Goal: Task Accomplishment & Management: Complete application form

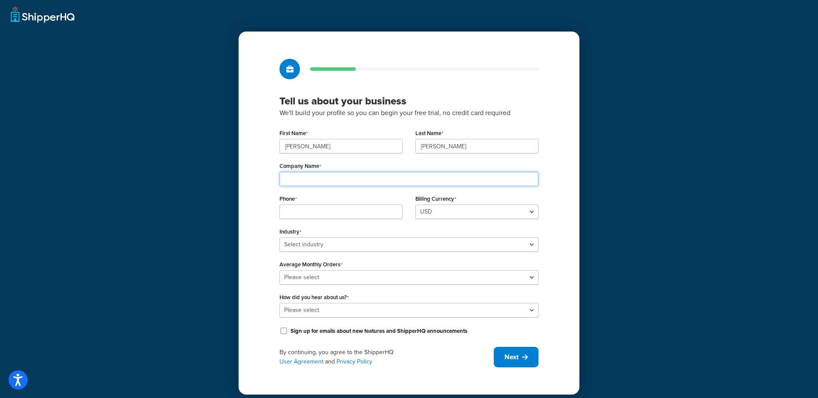
click at [338, 181] on input "Company Name" at bounding box center [408, 179] width 259 height 14
type input "Selkirk Sport LLC"
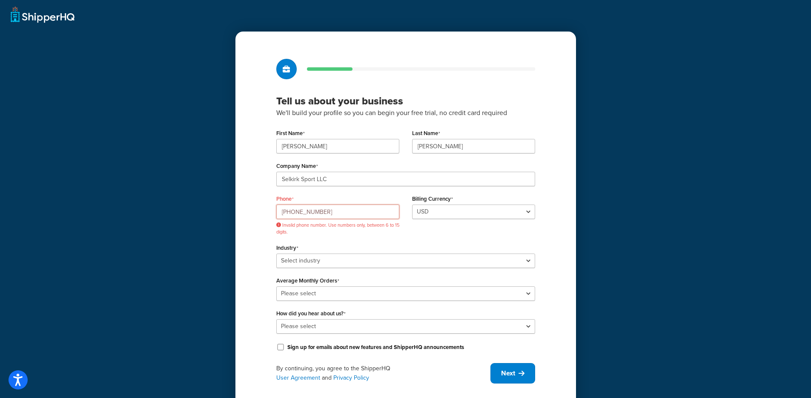
click at [282, 215] on input "800-759-4326" at bounding box center [337, 211] width 123 height 14
click at [282, 213] on input "800-759-4326" at bounding box center [337, 211] width 123 height 14
click at [295, 212] on input "800-759-4326" at bounding box center [337, 211] width 123 height 14
drag, startPoint x: 381, startPoint y: 222, endPoint x: 304, endPoint y: 211, distance: 77.1
click at [305, 211] on input "800759-4326" at bounding box center [337, 211] width 123 height 14
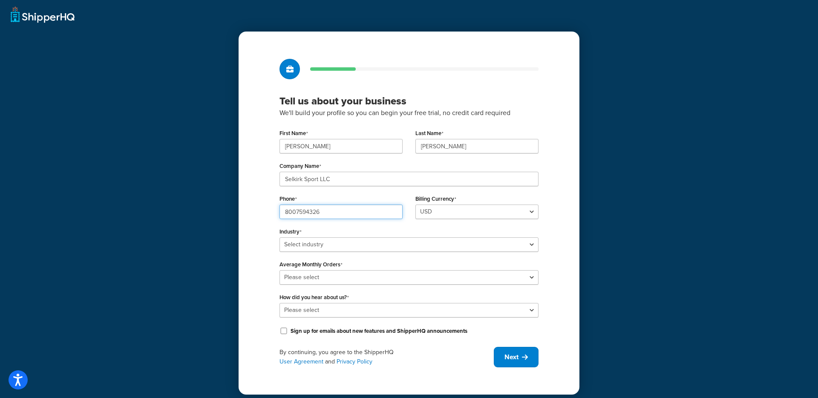
type input "8007594326"
click at [370, 244] on select "Select industry Automotive Adult Agriculture Alcohol, Tobacco & CBD Arts & Craf…" at bounding box center [408, 244] width 259 height 14
select select "22"
click at [279, 237] on select "Select industry Automotive Adult Agriculture Alcohol, Tobacco & CBD Arts & Craf…" at bounding box center [408, 244] width 259 height 14
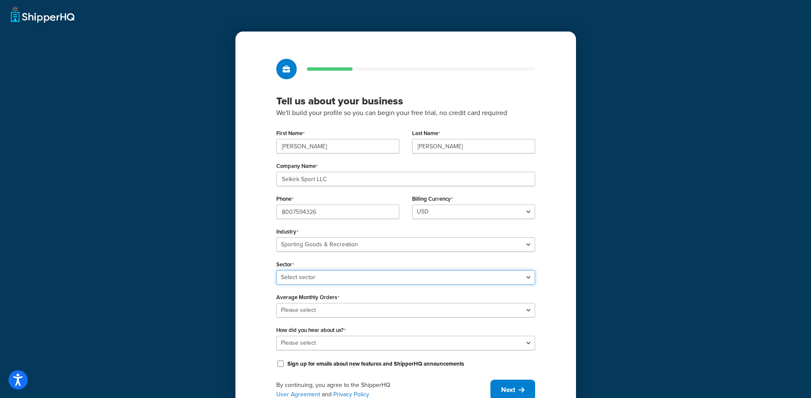
click at [343, 280] on select "Select sector Boating & Marine Equipment Camping & Outdoor Equipment Hunting & …" at bounding box center [405, 277] width 259 height 14
select select "56"
click at [276, 270] on select "Select sector Boating & Marine Equipment Camping & Outdoor Equipment Hunting & …" at bounding box center [405, 277] width 259 height 14
click at [319, 310] on select "Please select 0-500 501-1,000 1,001-10,000 10,001-20,000 Over 20,000" at bounding box center [405, 310] width 259 height 14
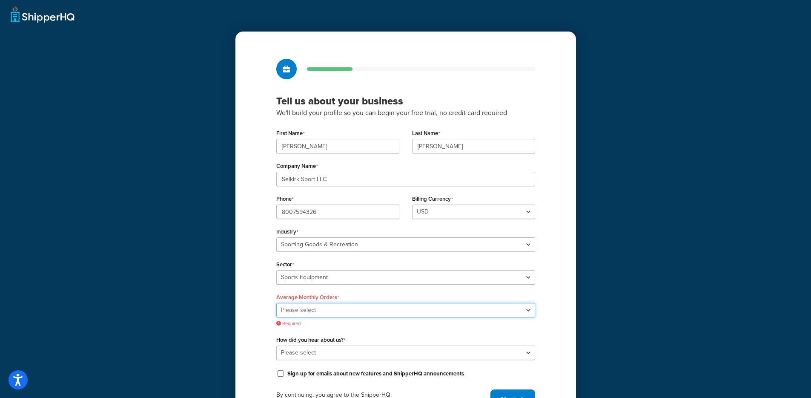
click at [379, 312] on select "Please select 0-500 501-1,000 1,001-10,000 10,001-20,000 Over 20,000" at bounding box center [405, 310] width 259 height 14
select select "3"
click at [276, 303] on select "Please select 0-500 501-1,000 1,001-10,000 10,001-20,000 Over 20,000" at bounding box center [405, 310] width 259 height 14
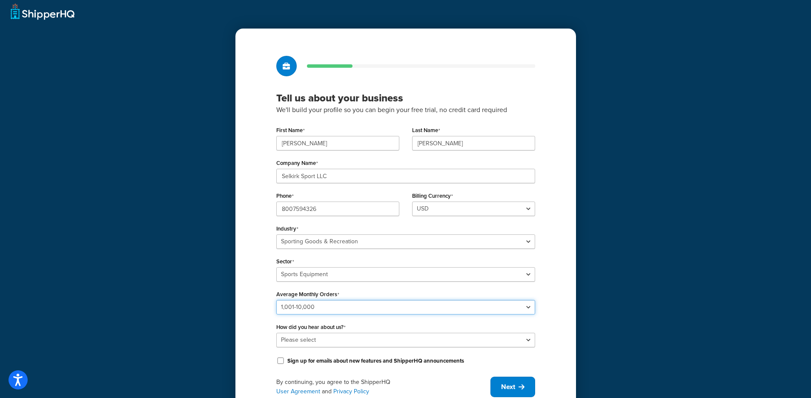
scroll to position [38, 0]
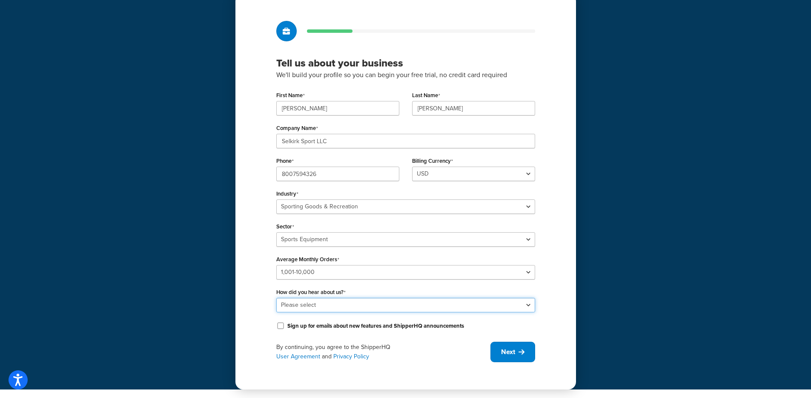
click at [360, 301] on select "Please select Online Search App Store or Marketplace Listing Referred by Agency…" at bounding box center [405, 305] width 259 height 14
select select "10"
click at [276, 298] on select "Please select Online Search App Store or Marketplace Listing Referred by Agency…" at bounding box center [405, 305] width 259 height 14
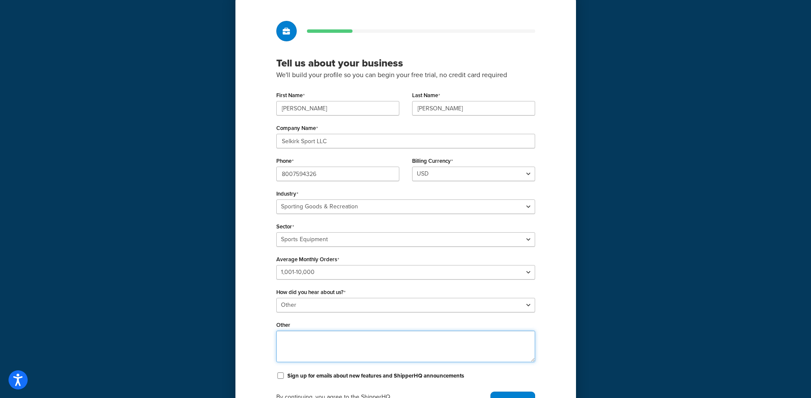
click at [395, 343] on textarea "Other" at bounding box center [405, 346] width 259 height 32
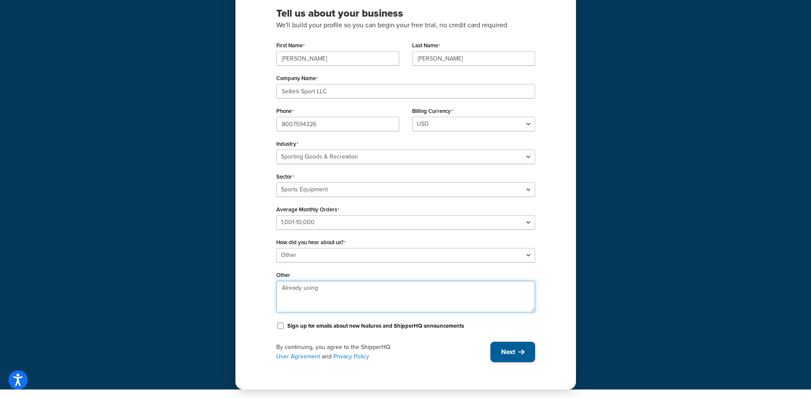
type textarea "Already using"
click at [507, 351] on span "Next" at bounding box center [508, 351] width 14 height 9
click at [313, 63] on input "David" at bounding box center [337, 58] width 123 height 14
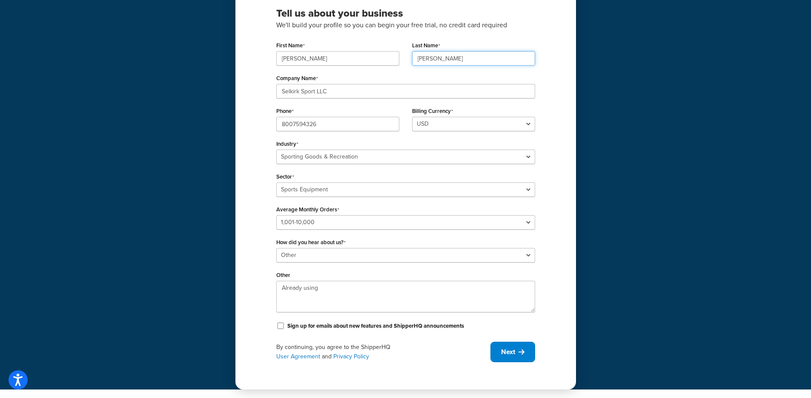
click at [444, 63] on input "Detwiler" at bounding box center [473, 58] width 123 height 14
click at [344, 90] on input "Selkirk Sport LLC" at bounding box center [405, 91] width 259 height 14
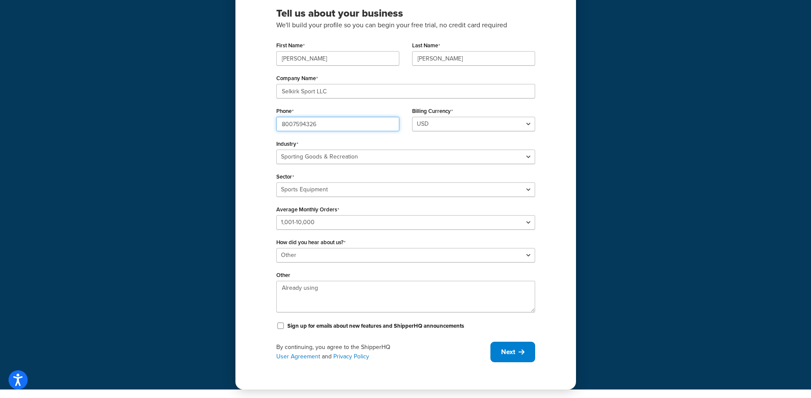
click at [347, 129] on input "8007594326" at bounding box center [337, 124] width 123 height 14
click at [336, 290] on textarea "Already using" at bounding box center [405, 297] width 259 height 32
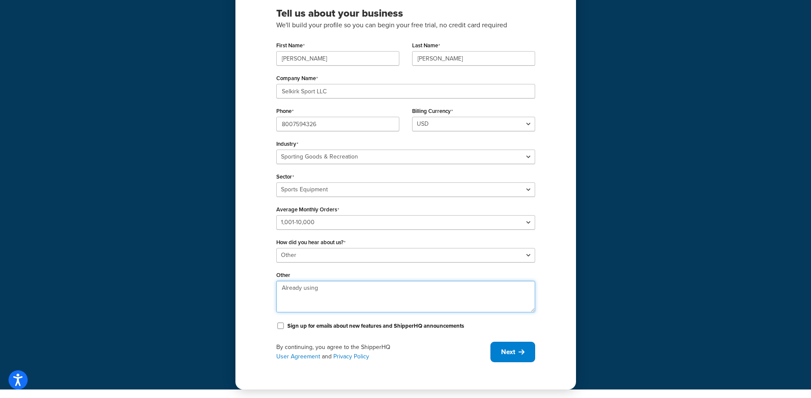
click at [335, 290] on textarea "Already using" at bounding box center [405, 297] width 259 height 32
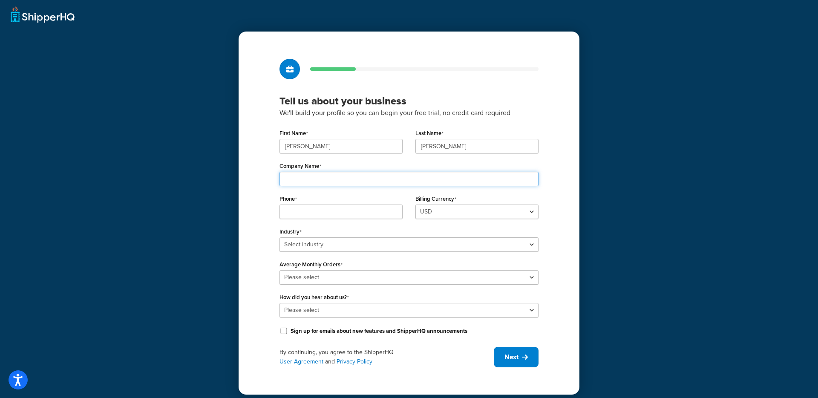
click at [313, 180] on input "Company Name" at bounding box center [408, 179] width 259 height 14
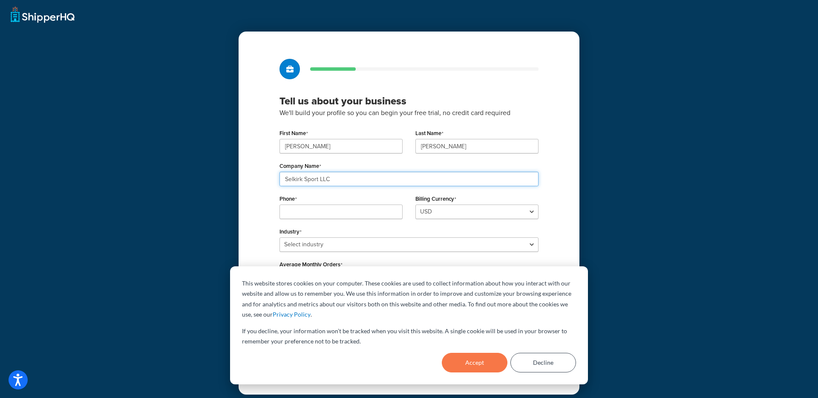
type input "Selkirk Sport LLC"
type input "8007594326"
click at [491, 362] on button "Accept" at bounding box center [475, 363] width 66 height 20
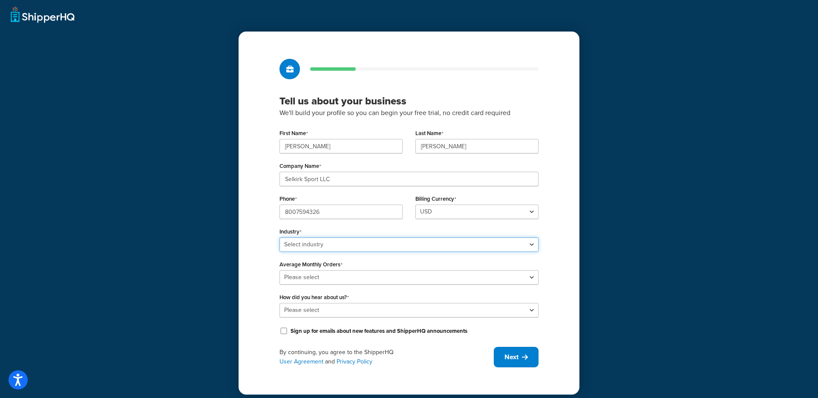
click at [532, 247] on select "Select industry Automotive Adult Agriculture Alcohol, Tobacco & CBD Arts & Craf…" at bounding box center [408, 244] width 259 height 14
select select "22"
click at [279, 237] on select "Select industry Automotive Adult Agriculture Alcohol, Tobacco & CBD Arts & Craf…" at bounding box center [408, 244] width 259 height 14
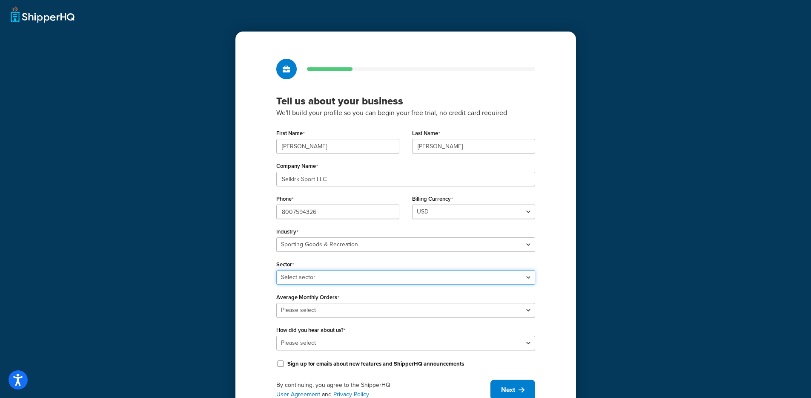
click at [394, 279] on select "Select sector Boating & Marine Equipment Camping & Outdoor Equipment Hunting & …" at bounding box center [405, 277] width 259 height 14
select select "56"
click at [276, 270] on select "Select sector Boating & Marine Equipment Camping & Outdoor Equipment Hunting & …" at bounding box center [405, 277] width 259 height 14
click at [322, 313] on select "Please select 0-500 501-1,000 1,001-10,000 10,001-20,000 Over 20,000" at bounding box center [405, 310] width 259 height 14
select select "3"
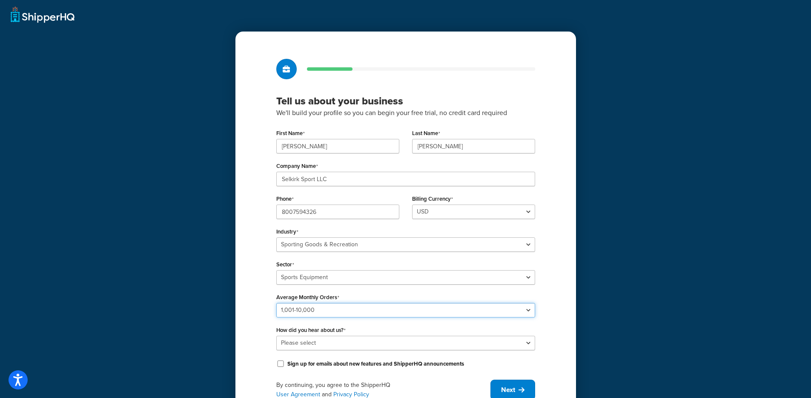
click at [276, 303] on select "Please select 0-500 501-1,000 1,001-10,000 10,001-20,000 Over 20,000" at bounding box center [405, 310] width 259 height 14
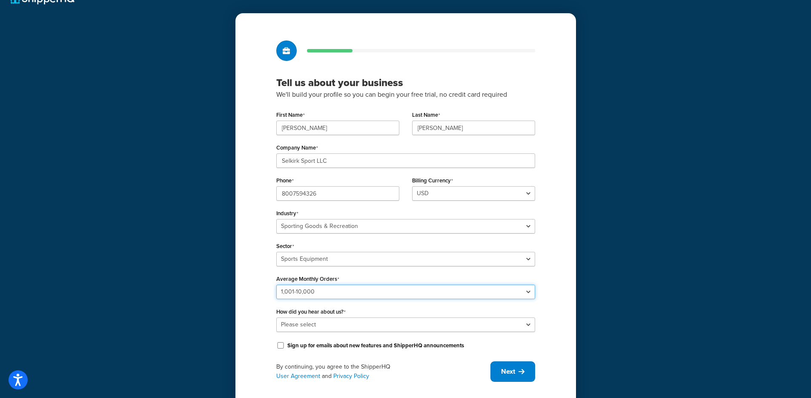
scroll to position [38, 0]
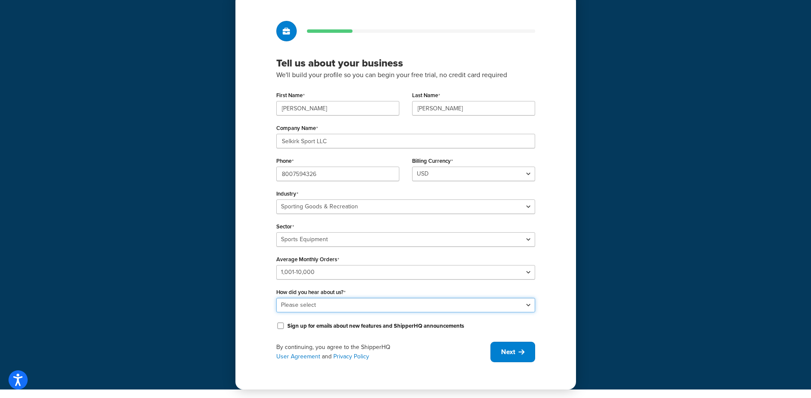
click at [332, 306] on select "Please select Online Search App Store or Marketplace Listing Referred by Agency…" at bounding box center [405, 305] width 259 height 14
select select "10"
click at [276, 298] on select "Please select Online Search App Store or Marketplace Listing Referred by Agency…" at bounding box center [405, 305] width 259 height 14
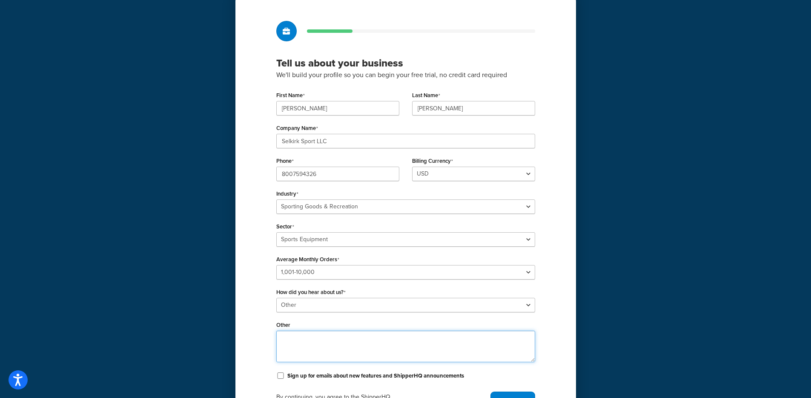
click at [305, 334] on textarea "Other" at bounding box center [405, 346] width 259 height 32
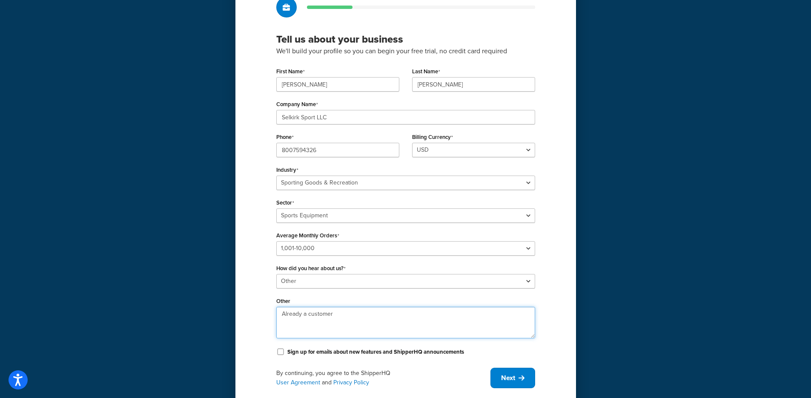
scroll to position [88, 0]
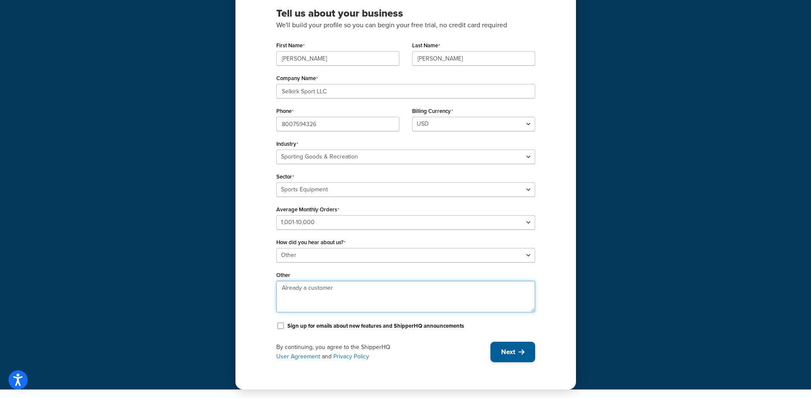
type textarea "Already a customer"
click at [511, 349] on span "Next" at bounding box center [508, 351] width 14 height 9
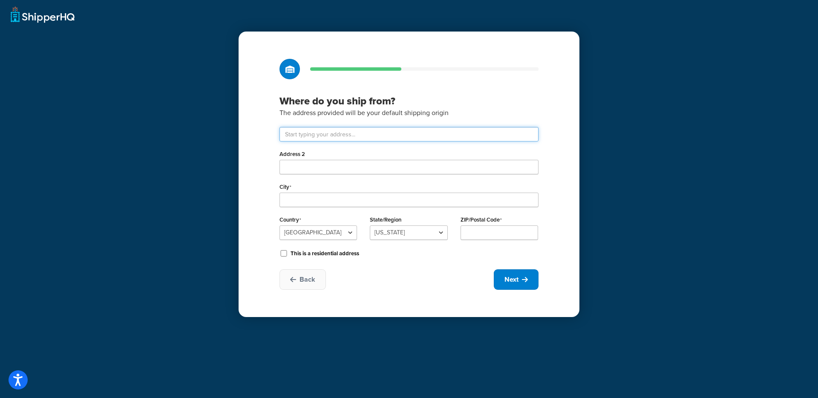
click at [302, 138] on input "text" at bounding box center [408, 134] width 259 height 14
type input "140 N Beck Rd"
type input "Post Falls"
select select "12"
type input "83854"
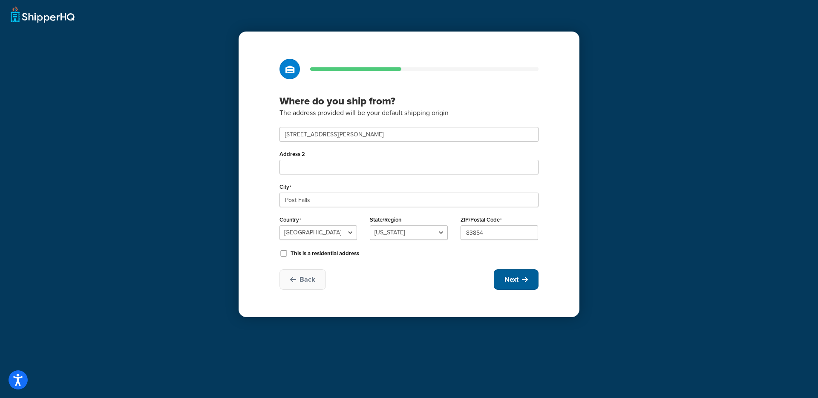
click at [525, 279] on icon at bounding box center [525, 279] width 6 height 7
select select "1"
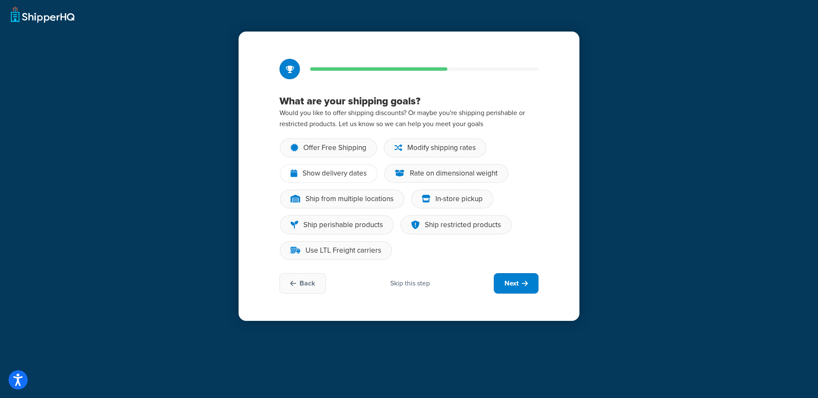
click at [347, 175] on div "Show delivery dates" at bounding box center [334, 173] width 64 height 9
click at [0, 0] on input "Show delivery dates" at bounding box center [0, 0] width 0 height 0
click at [345, 195] on div "Ship from multiple locations" at bounding box center [349, 199] width 88 height 9
click at [0, 0] on input "Ship from multiple locations" at bounding box center [0, 0] width 0 height 0
click at [345, 195] on div "Ship from multiple locations" at bounding box center [349, 199] width 88 height 9
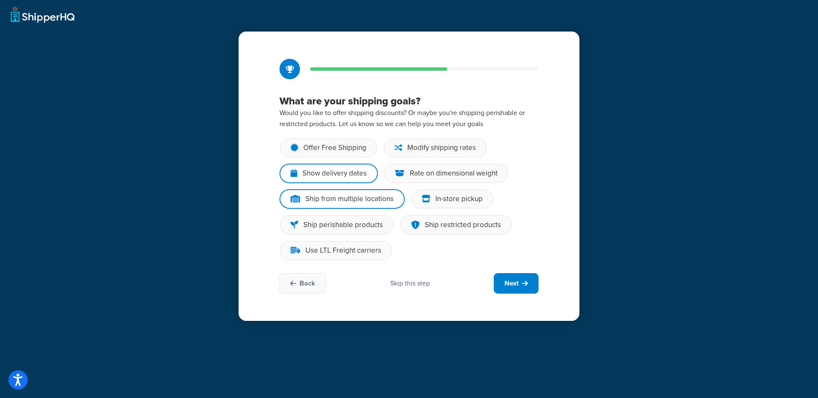
click at [0, 0] on input "Ship from multiple locations" at bounding box center [0, 0] width 0 height 0
click at [362, 250] on div "Use LTL Freight carriers" at bounding box center [343, 250] width 76 height 9
click at [0, 0] on input "Use LTL Freight carriers" at bounding box center [0, 0] width 0 height 0
click at [438, 155] on div "Modify shipping rates" at bounding box center [435, 147] width 103 height 19
click at [0, 0] on input "Modify shipping rates" at bounding box center [0, 0] width 0 height 0
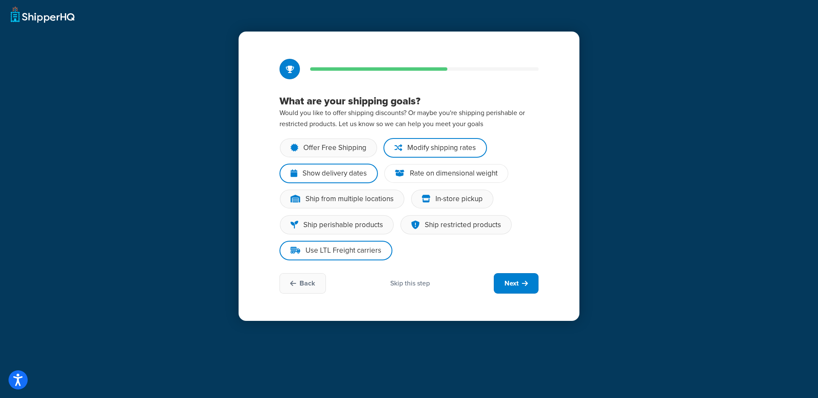
click at [441, 167] on div "Rate on dimensional weight" at bounding box center [446, 173] width 124 height 19
click at [0, 0] on input "Rate on dimensional weight" at bounding box center [0, 0] width 0 height 0
click at [523, 287] on button "Next" at bounding box center [516, 283] width 45 height 20
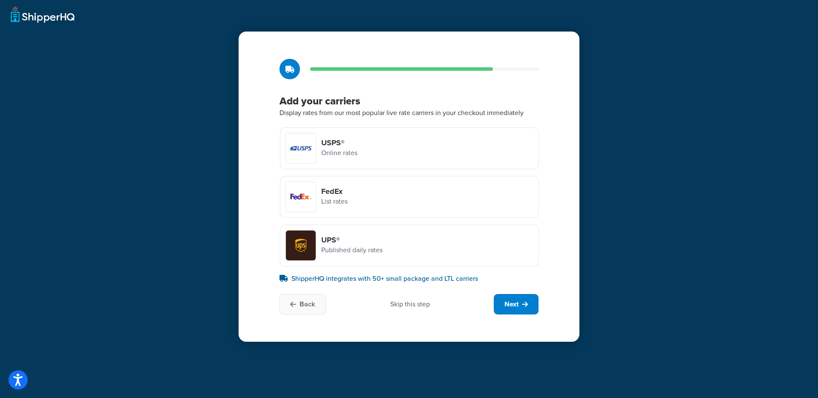
click at [411, 304] on div "Skip this step" at bounding box center [410, 303] width 40 height 9
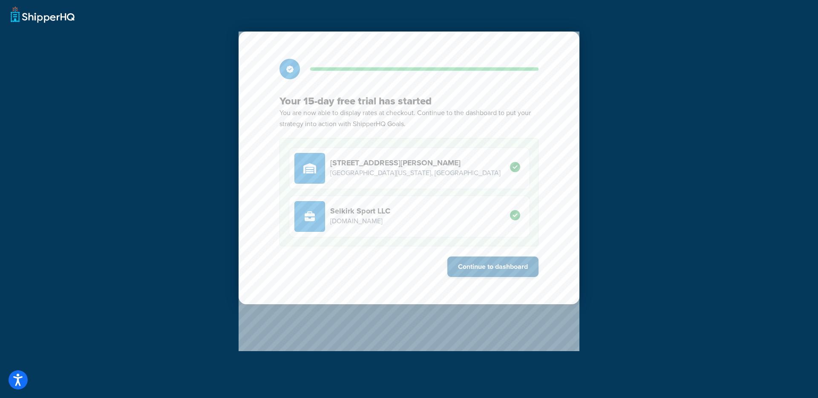
click at [485, 270] on button "Continue to dashboard" at bounding box center [492, 266] width 91 height 20
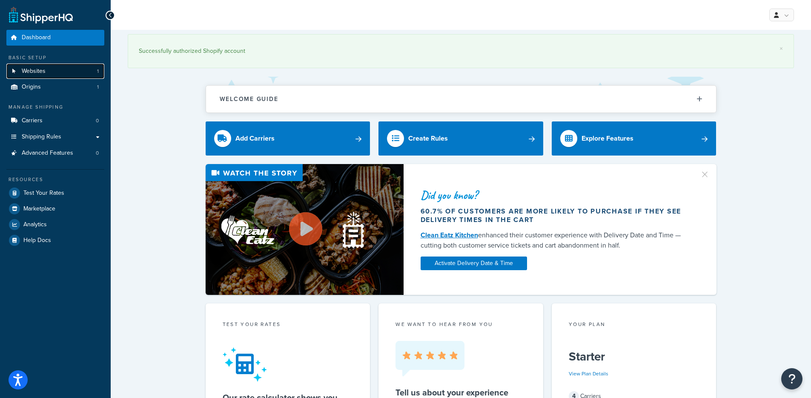
click at [49, 74] on link "Websites 1" at bounding box center [55, 71] width 98 height 16
